Goal: Task Accomplishment & Management: Manage account settings

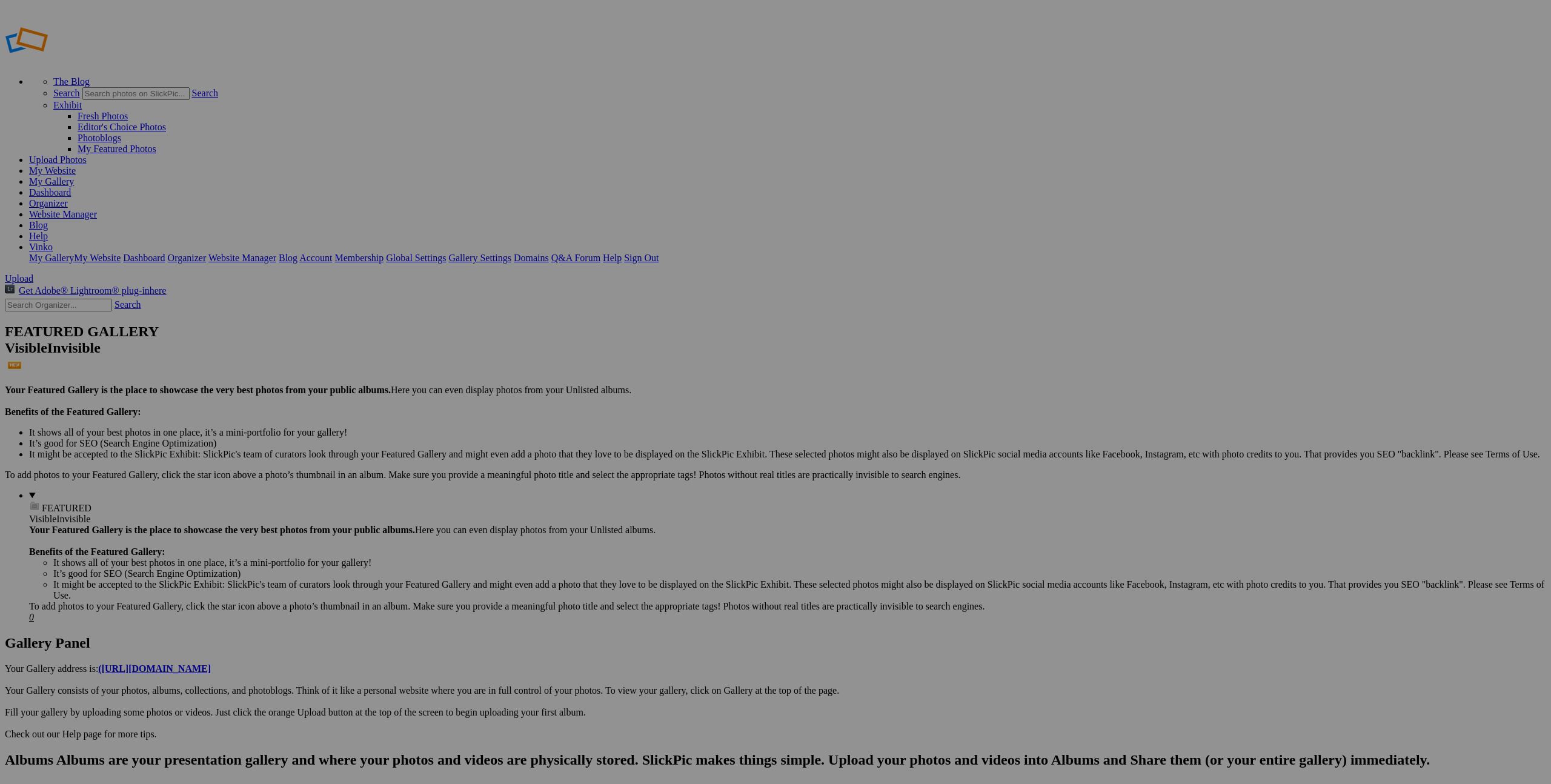
type input "Book roditelji 1"
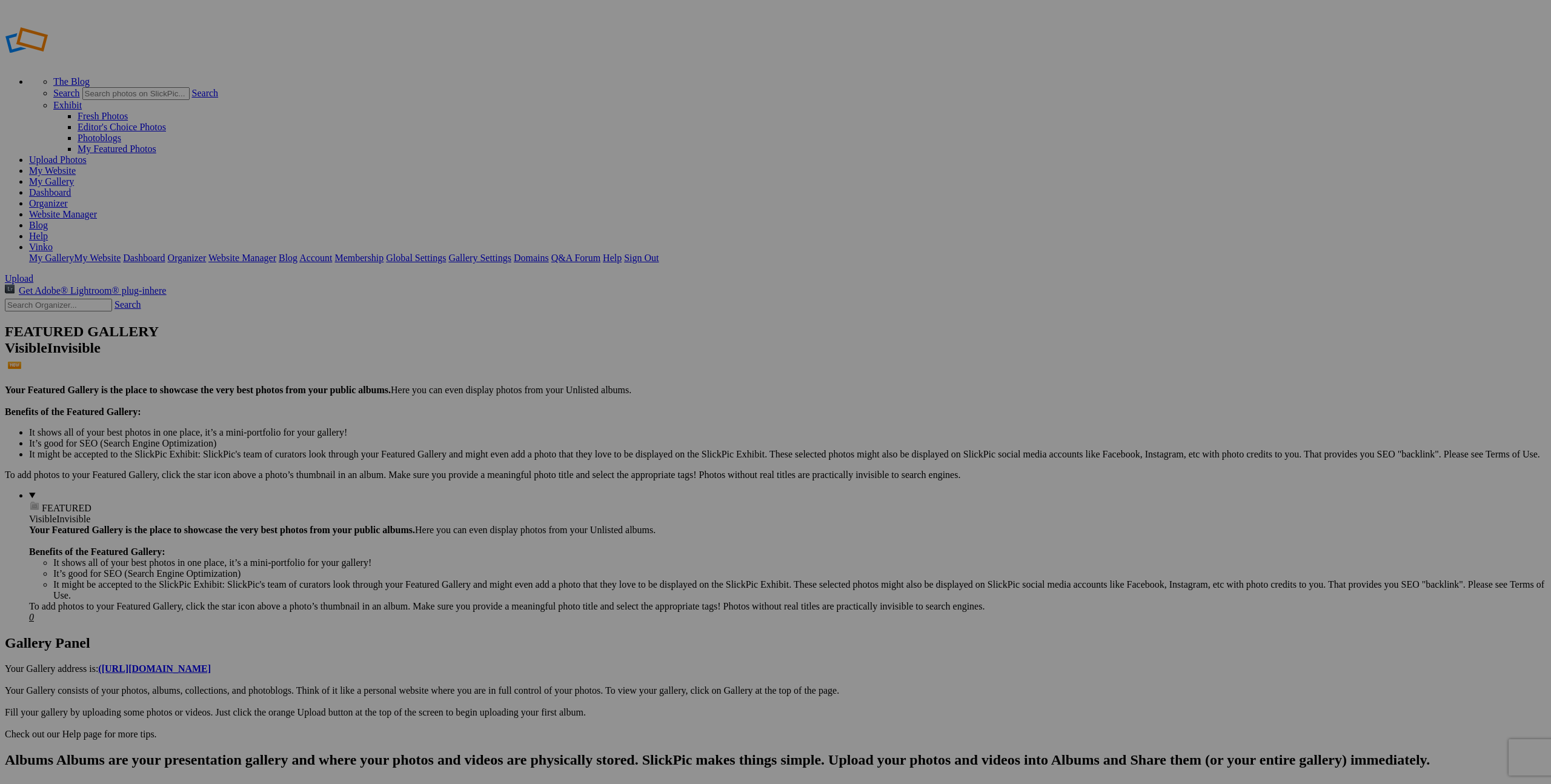
type input "Book Roditelji 2"
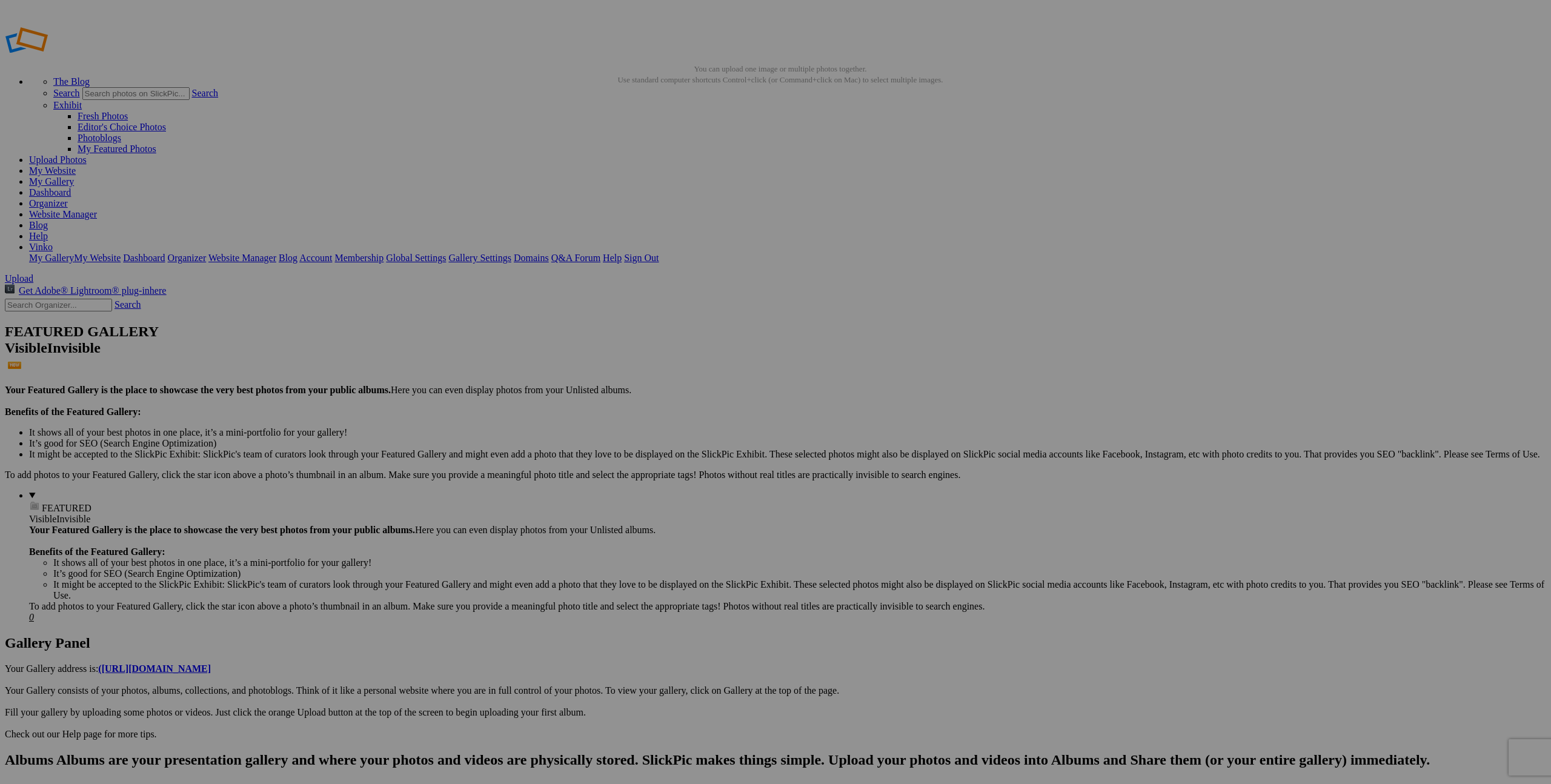
type input "Book Kuma"
